Goal: Navigation & Orientation: Find specific page/section

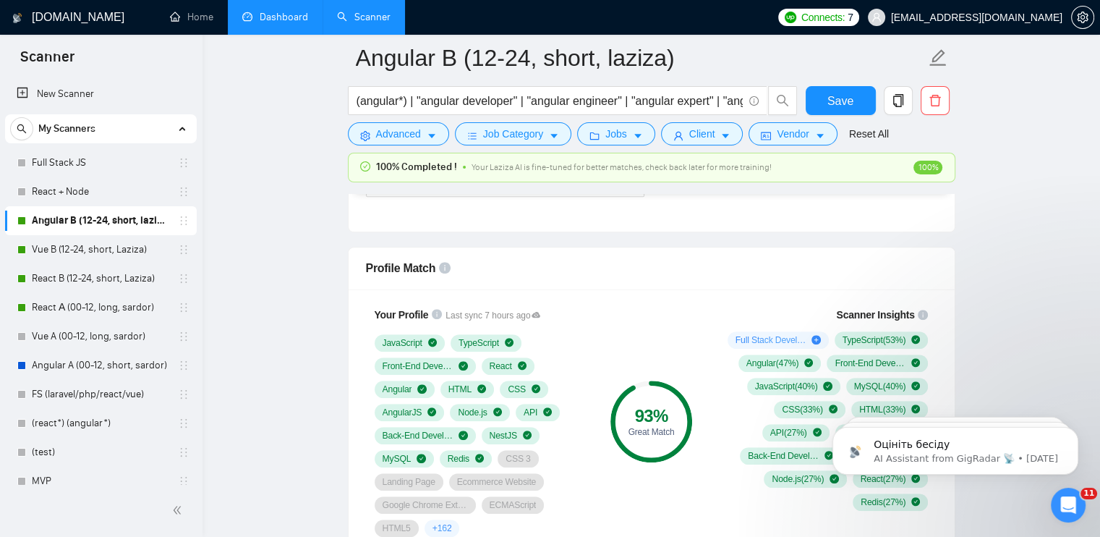
click at [279, 18] on link "Dashboard" at bounding box center [275, 17] width 66 height 12
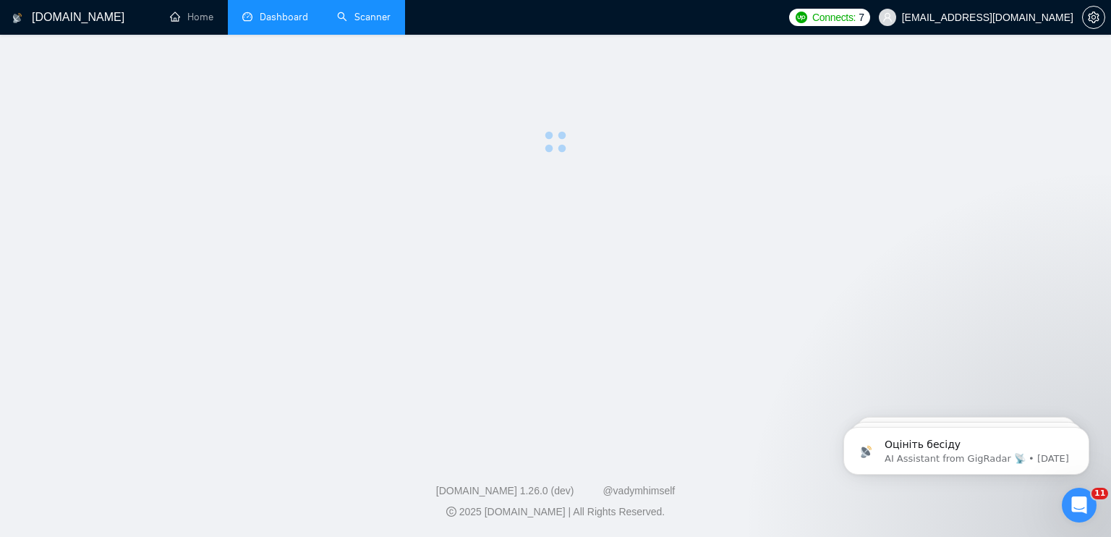
click at [391, 14] on link "Scanner" at bounding box center [364, 17] width 54 height 12
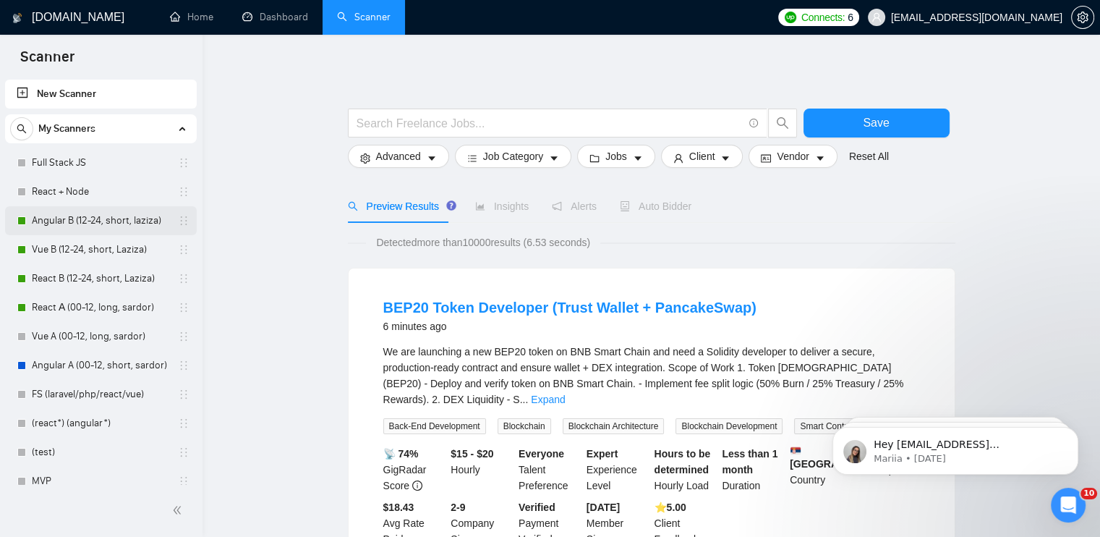
click at [61, 221] on link "Angular B (12-24, short, laziza)" at bounding box center [100, 220] width 137 height 29
